Goal: Transaction & Acquisition: Purchase product/service

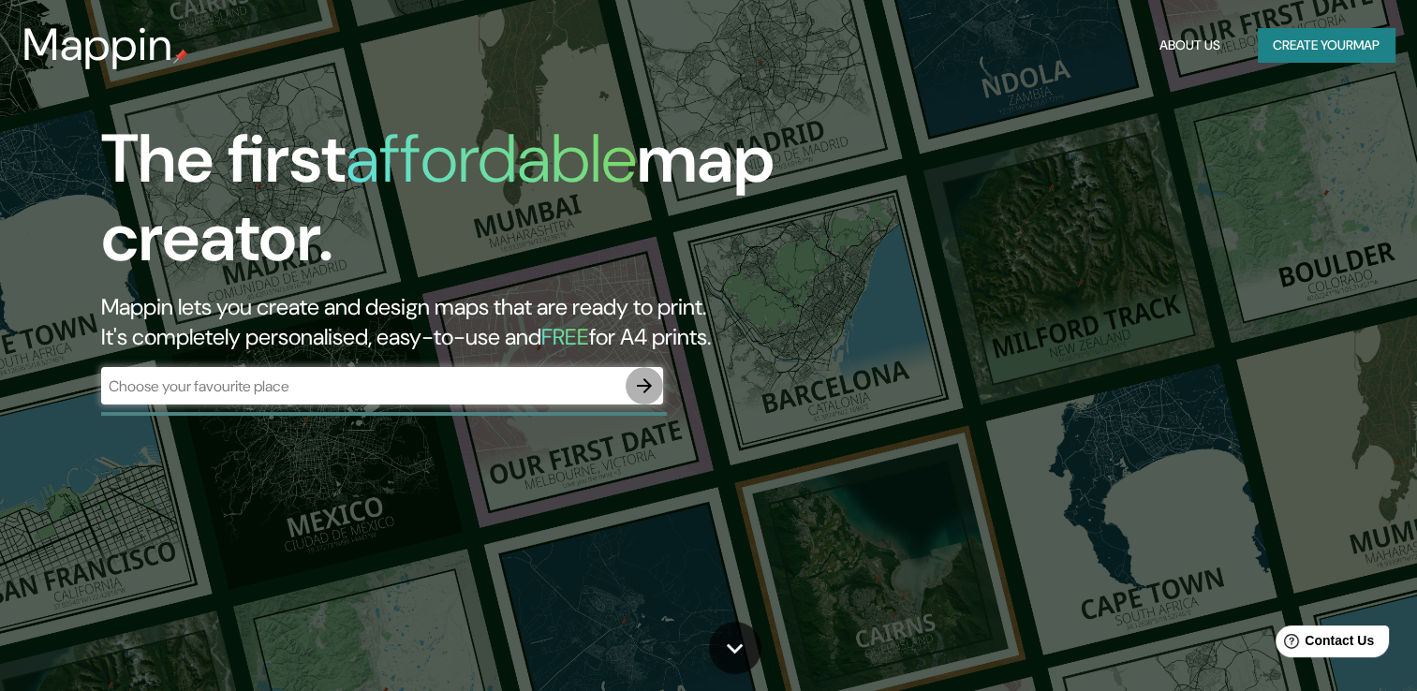
click at [647, 387] on icon "button" at bounding box center [644, 386] width 22 height 22
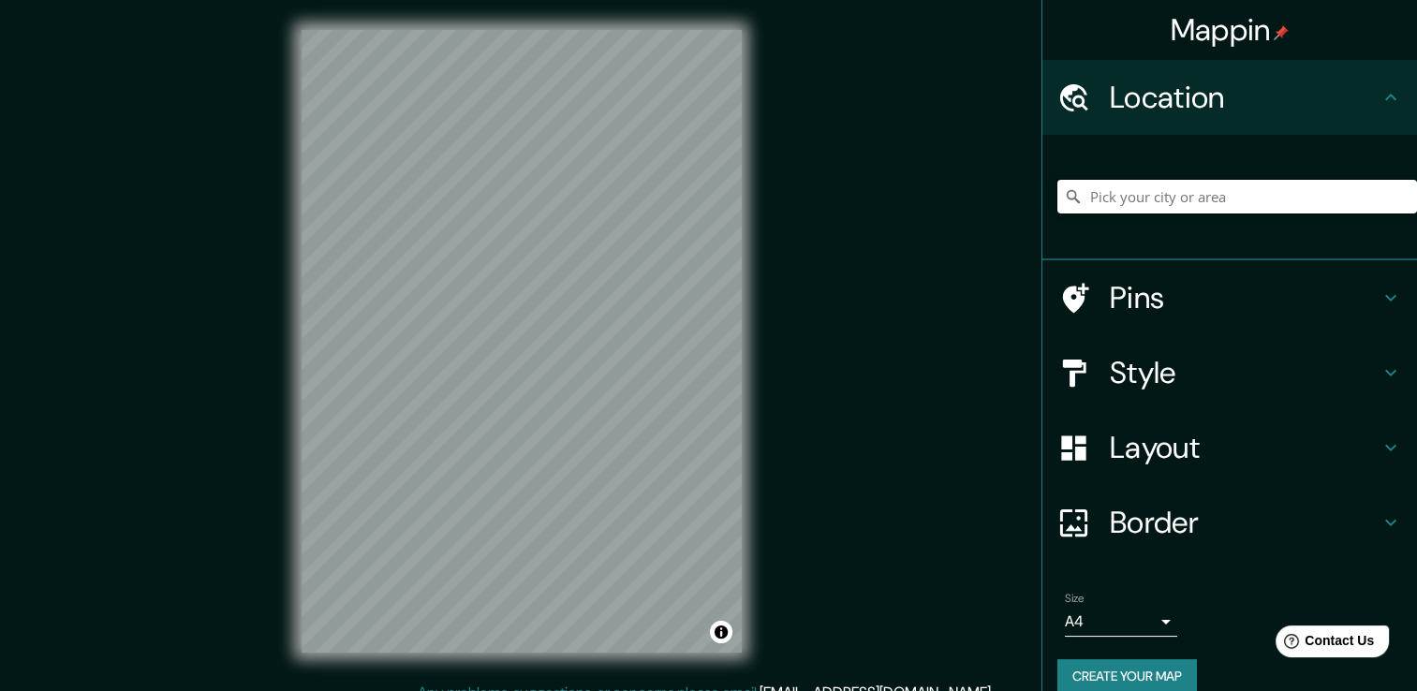
click at [1087, 199] on input "Pick your city or area" at bounding box center [1237, 197] width 360 height 34
click at [1166, 185] on input "Pick your city or area" at bounding box center [1237, 197] width 360 height 34
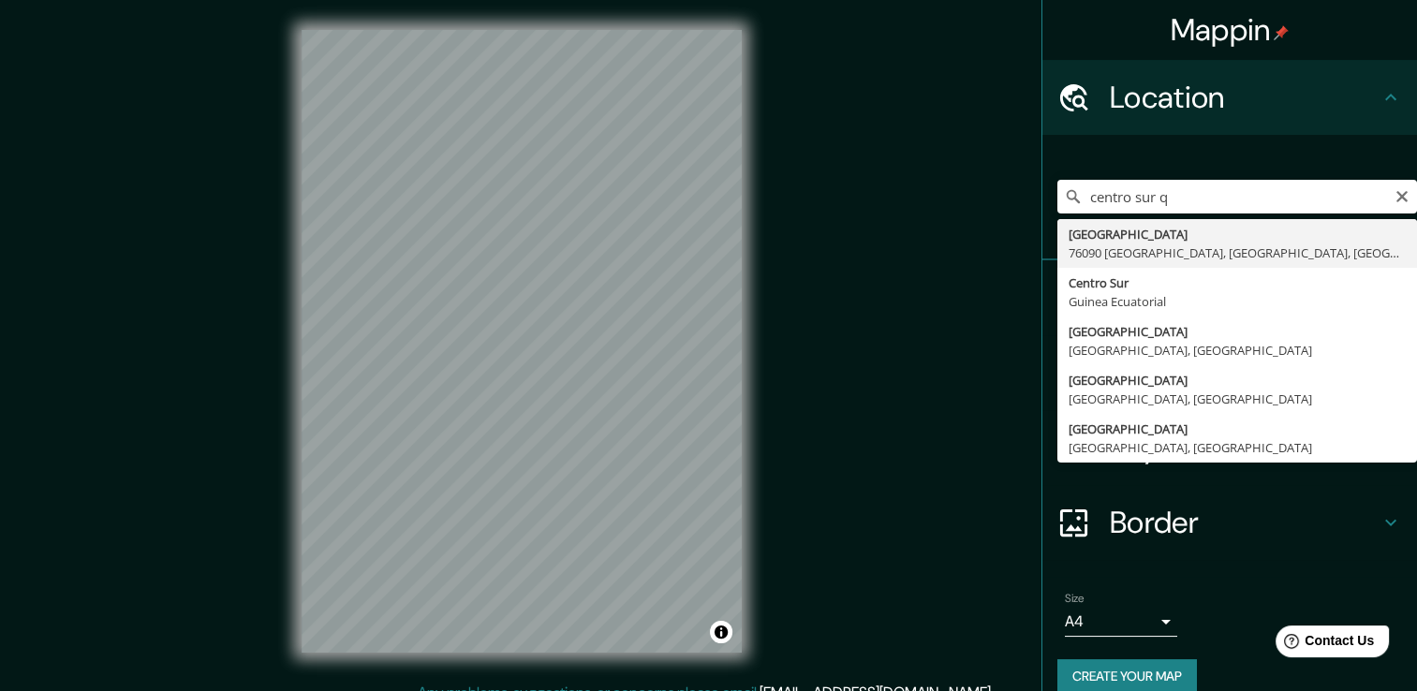
type input "[GEOGRAPHIC_DATA] [GEOGRAPHIC_DATA], [GEOGRAPHIC_DATA], [GEOGRAPHIC_DATA]"
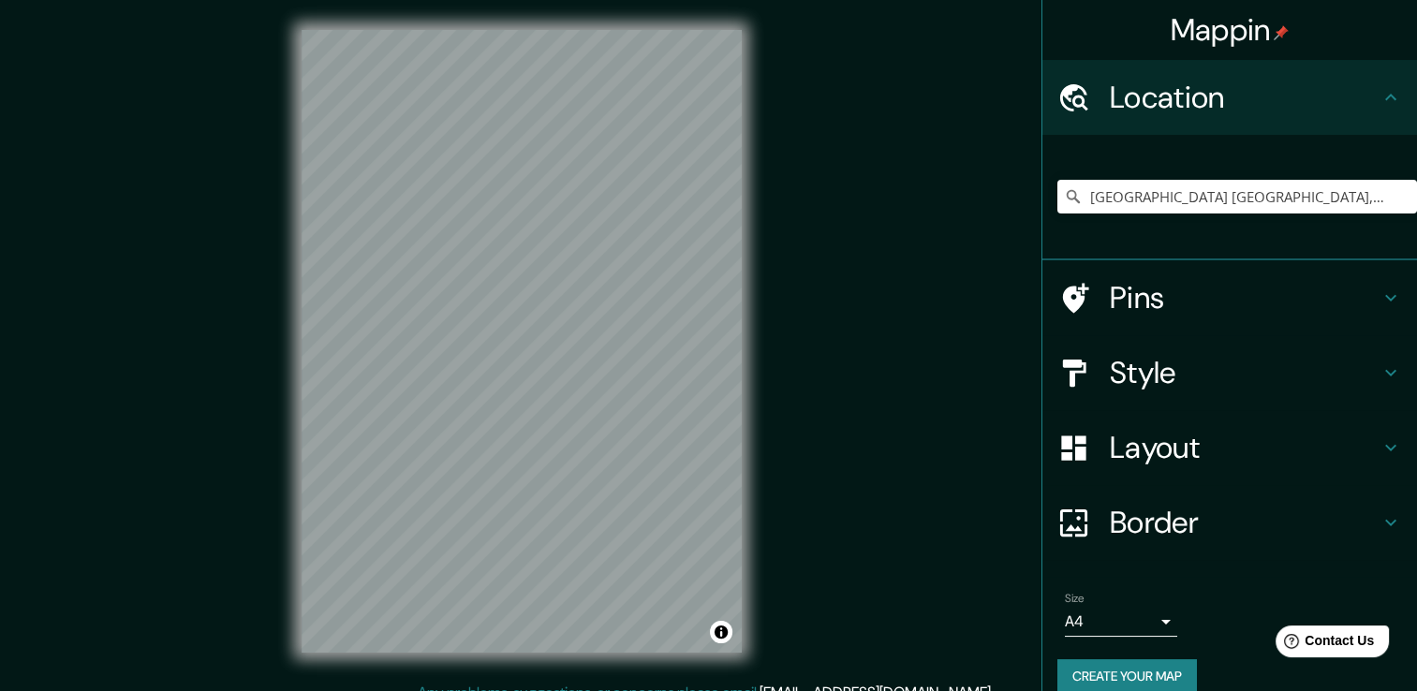
click at [1122, 361] on h4 "Style" at bounding box center [1245, 372] width 270 height 37
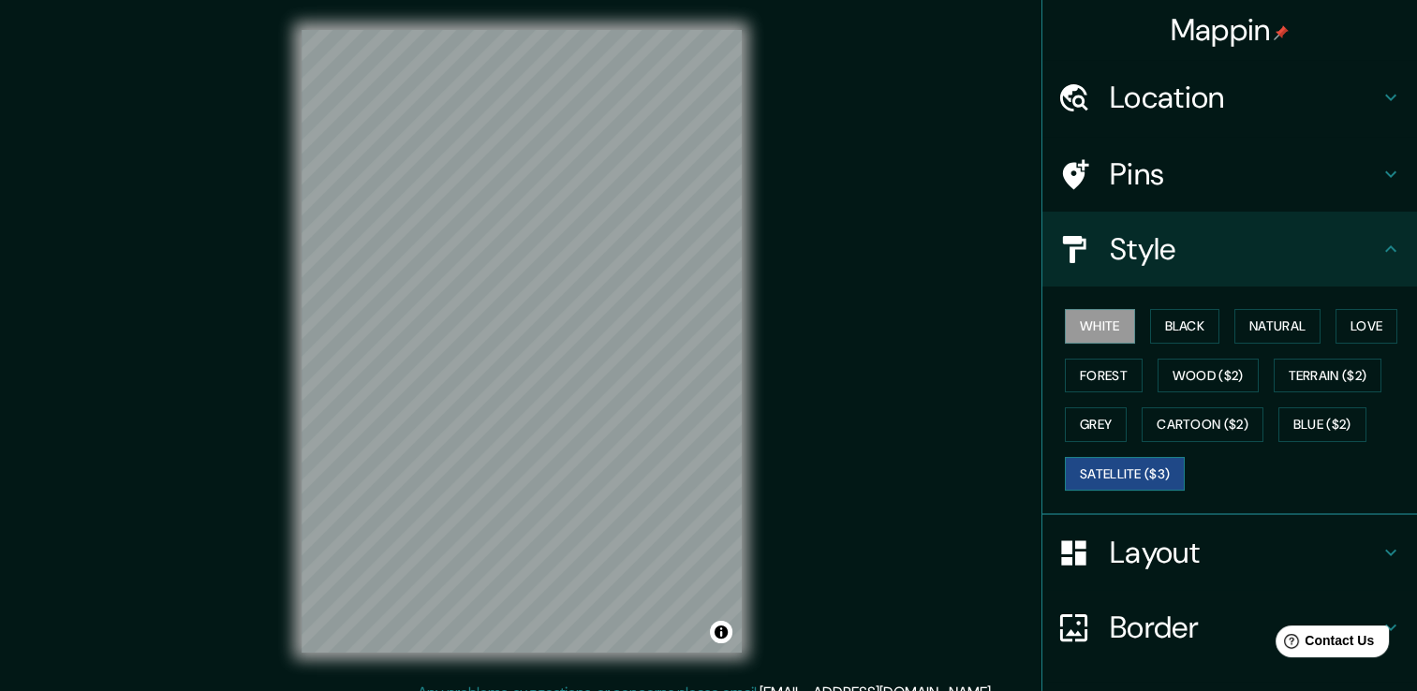
click at [1097, 464] on button "Satellite ($3)" at bounding box center [1125, 474] width 120 height 35
click at [1065, 376] on button "Forest" at bounding box center [1104, 376] width 78 height 35
click at [1067, 329] on button "White" at bounding box center [1100, 326] width 70 height 35
click at [1206, 320] on button "Black" at bounding box center [1185, 326] width 70 height 35
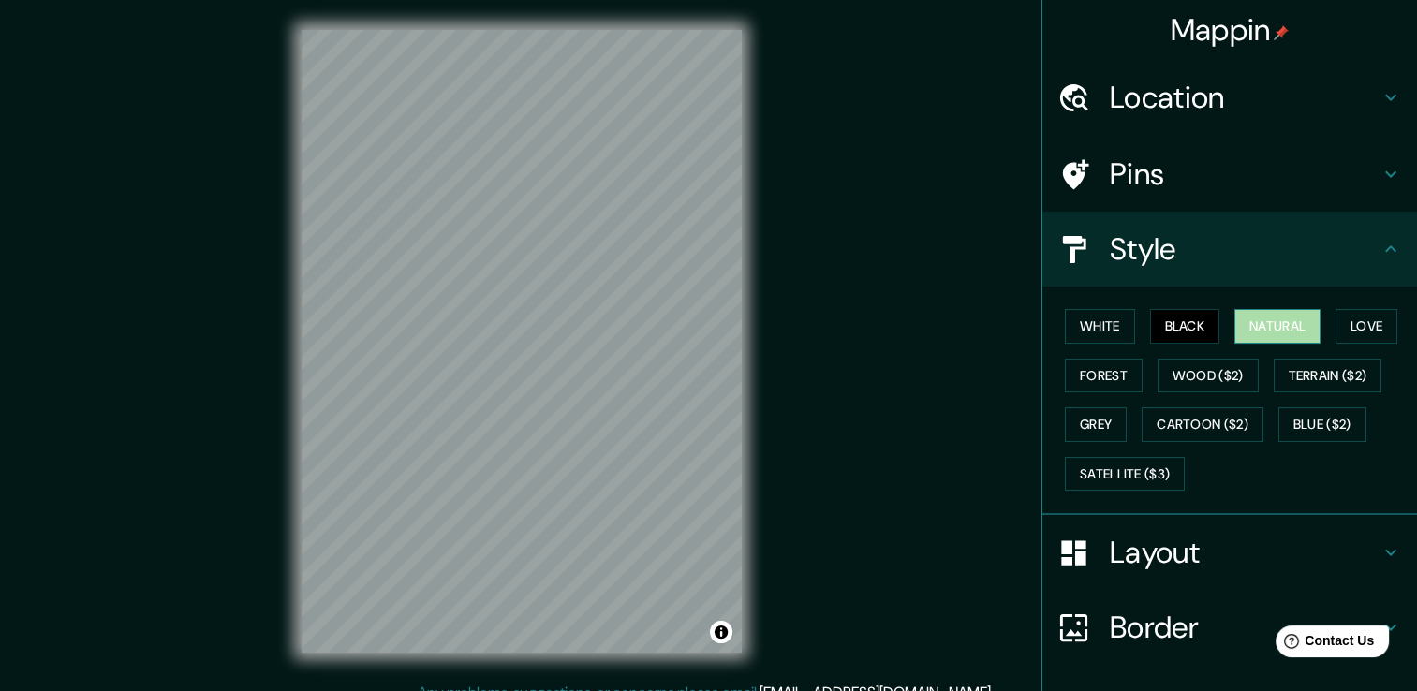
click at [1257, 320] on button "Natural" at bounding box center [1277, 326] width 86 height 35
click at [1303, 362] on button "Terrain ($2)" at bounding box center [1327, 376] width 109 height 35
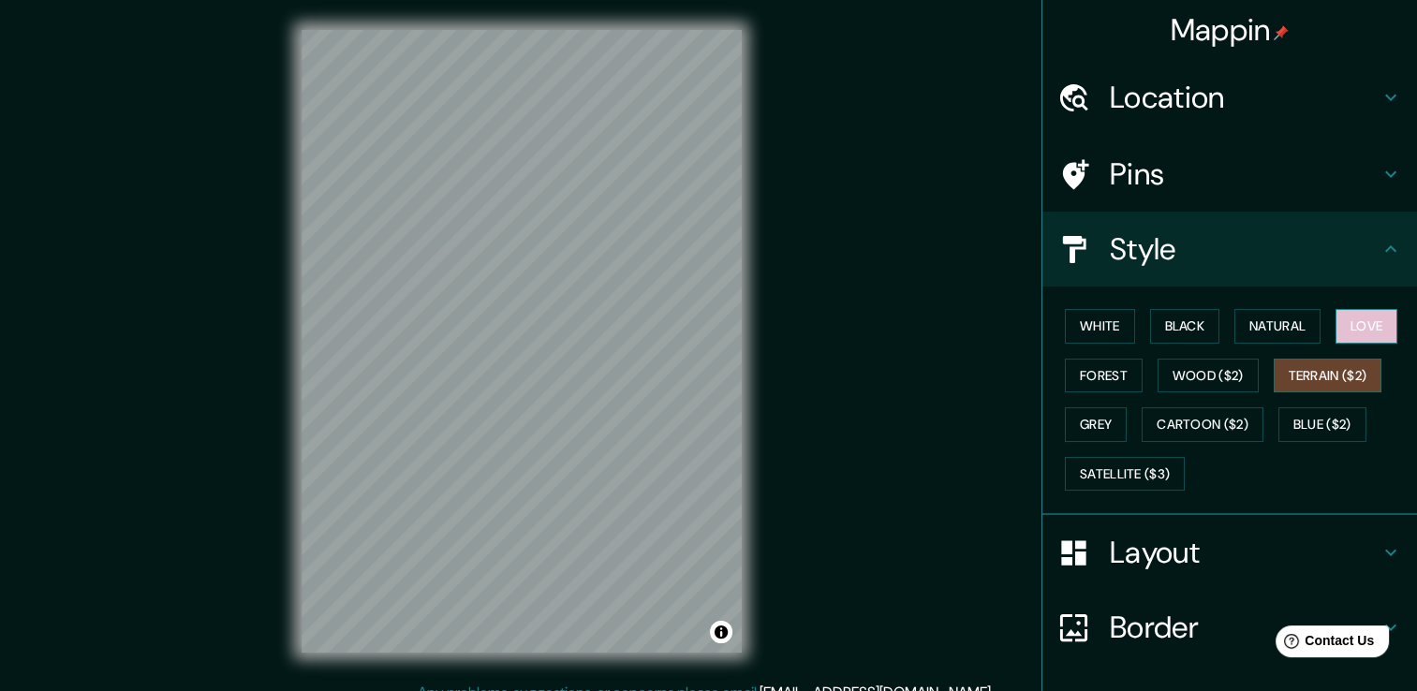
click at [1347, 321] on button "Love" at bounding box center [1366, 326] width 62 height 35
click at [1224, 376] on button "Wood ($2)" at bounding box center [1207, 376] width 101 height 35
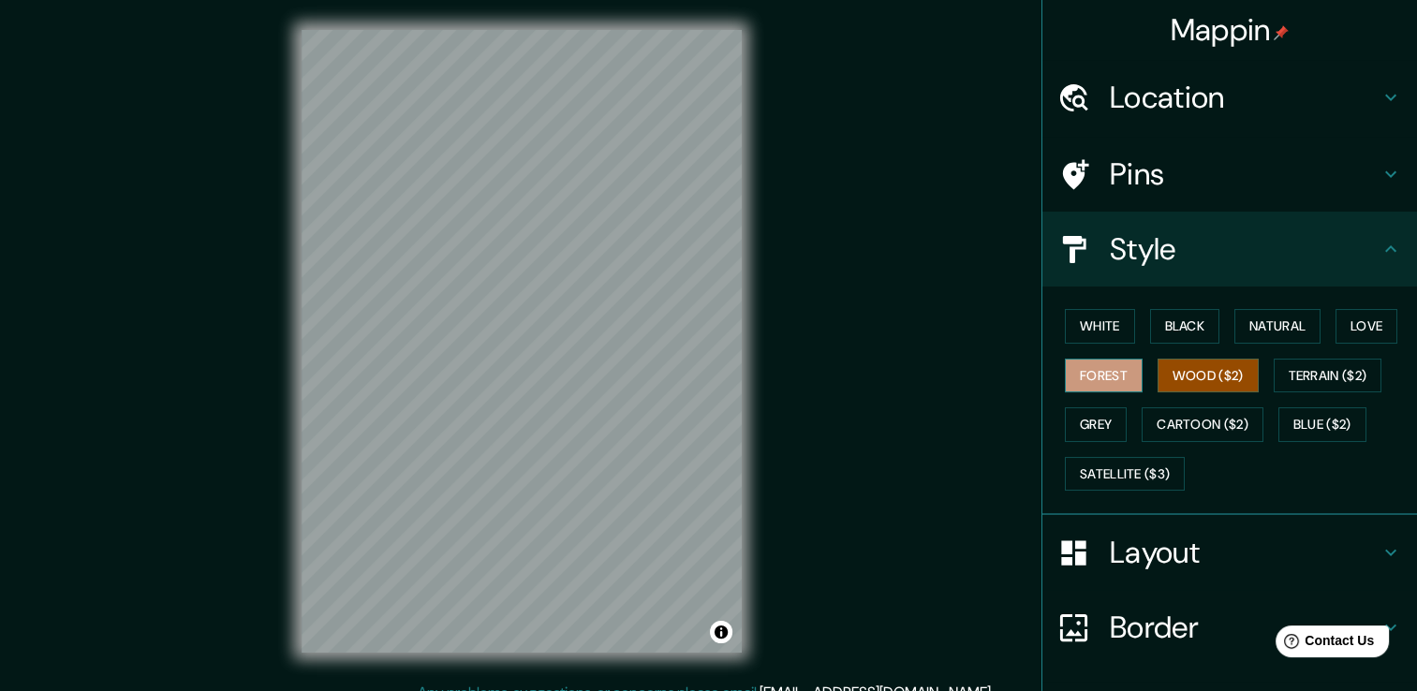
click at [1098, 372] on button "Forest" at bounding box center [1104, 376] width 78 height 35
click at [1157, 375] on button "Wood ($2)" at bounding box center [1207, 376] width 101 height 35
click at [1184, 421] on button "Cartoon ($2)" at bounding box center [1202, 424] width 122 height 35
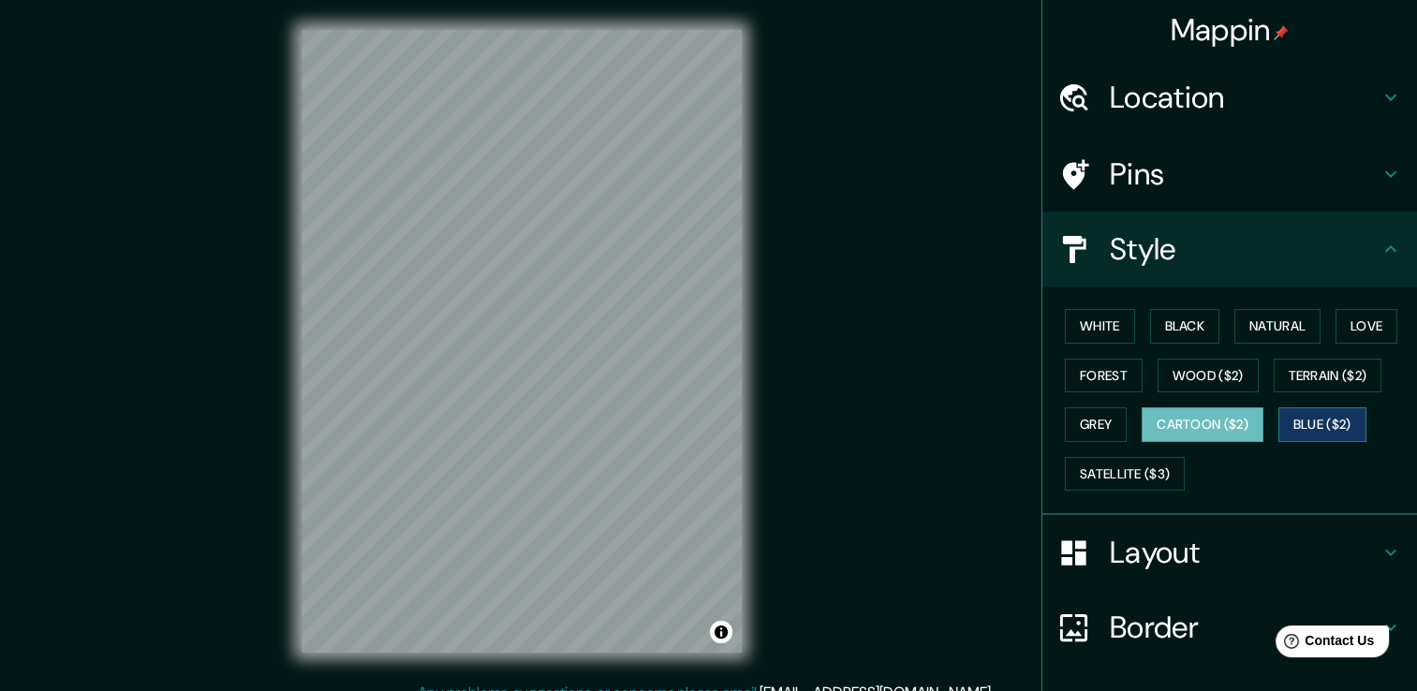
click at [1308, 407] on button "Blue ($2)" at bounding box center [1322, 424] width 88 height 35
click at [1324, 369] on button "Terrain ($2)" at bounding box center [1327, 376] width 109 height 35
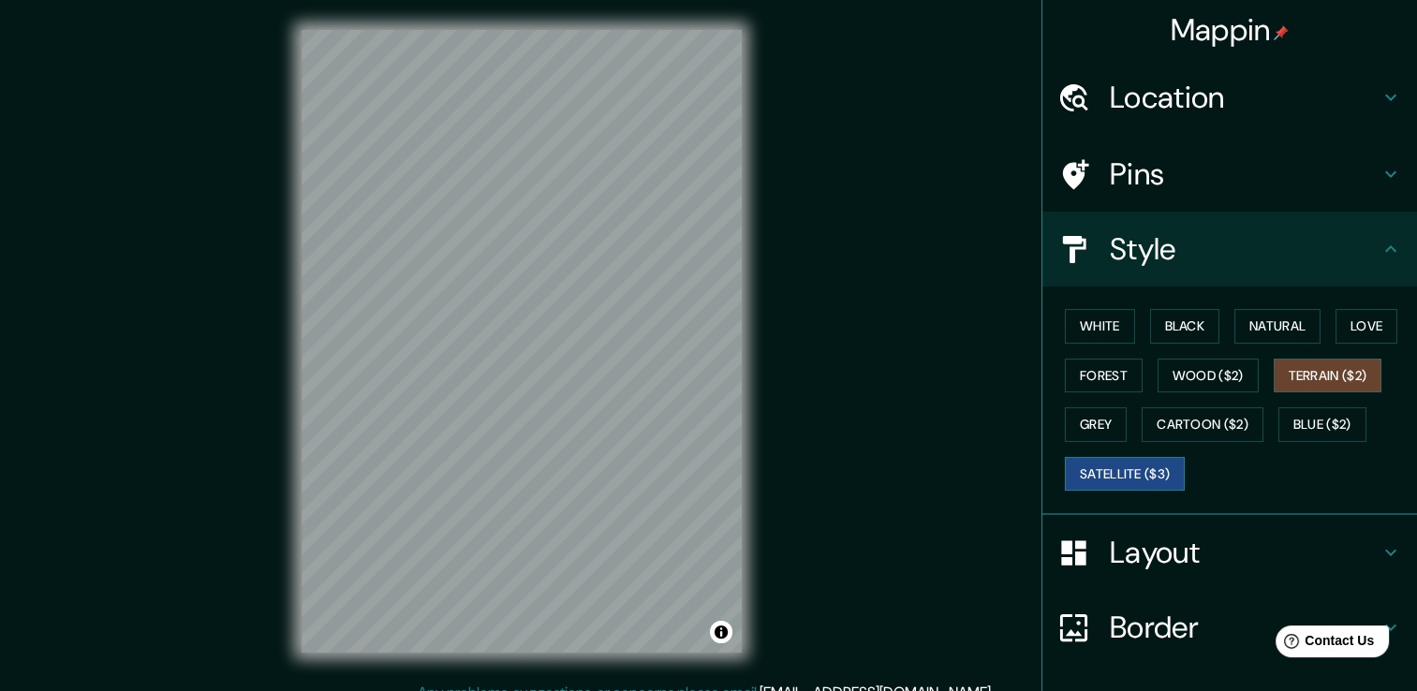
click at [1113, 470] on button "Satellite ($3)" at bounding box center [1125, 474] width 120 height 35
click at [1088, 328] on button "White" at bounding box center [1100, 326] width 70 height 35
